Goal: Find specific page/section: Find specific page/section

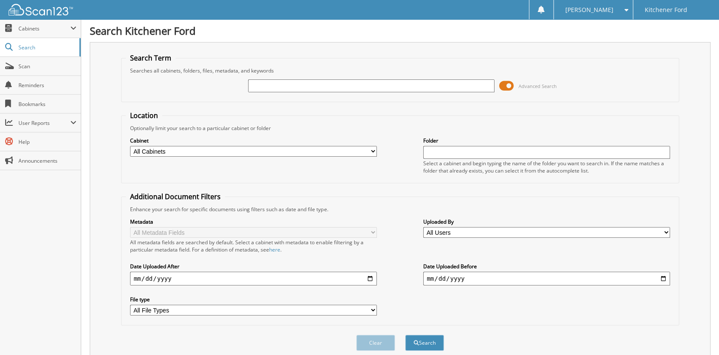
click at [281, 79] on input "text" at bounding box center [371, 85] width 247 height 13
type input "167020"
click at [405, 335] on button "Search" at bounding box center [424, 343] width 39 height 16
click at [30, 23] on span "Cabinets" at bounding box center [40, 28] width 81 height 18
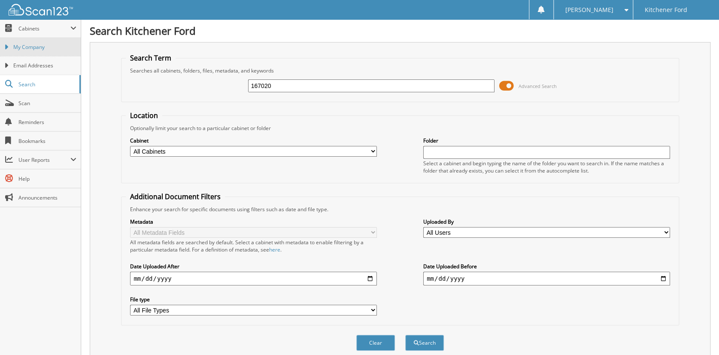
click at [34, 43] on span "My Company" at bounding box center [44, 47] width 63 height 8
